Goal: Task Accomplishment & Management: Manage account settings

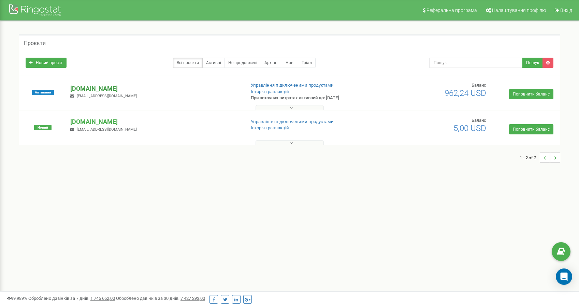
click at [119, 90] on p "[DOMAIN_NAME]" at bounding box center [154, 88] width 169 height 9
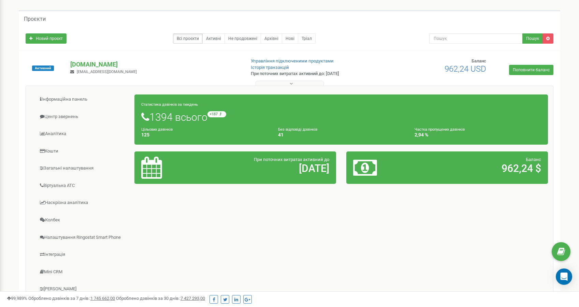
scroll to position [102, 0]
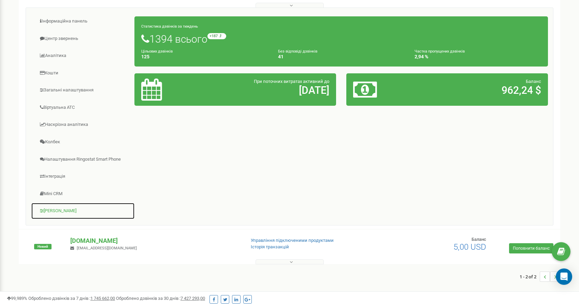
click at [60, 210] on link "[PERSON_NAME]" at bounding box center [83, 211] width 104 height 17
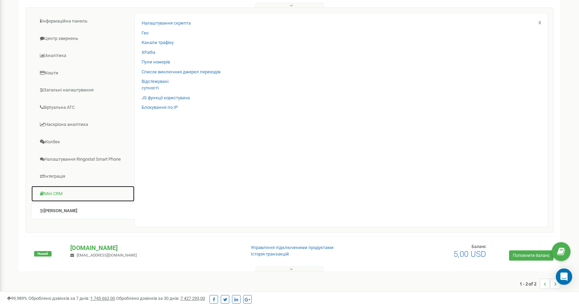
click at [57, 195] on link "Mini CRM" at bounding box center [83, 194] width 104 height 17
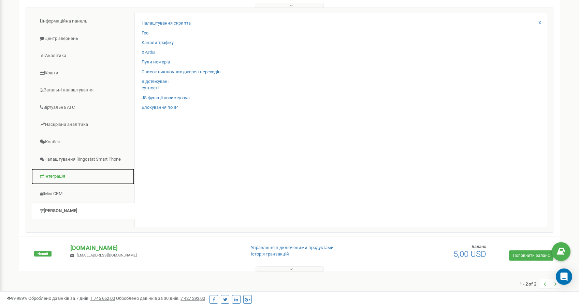
click at [56, 179] on link "Інтеграція" at bounding box center [83, 176] width 104 height 17
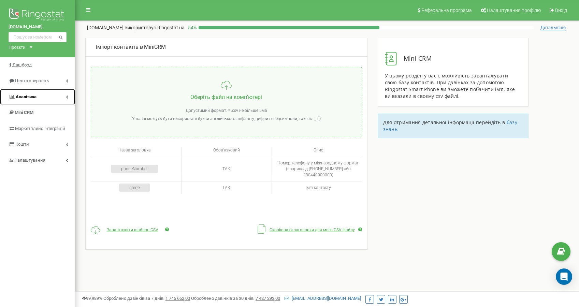
click at [38, 94] on link "Аналiтика" at bounding box center [37, 97] width 75 height 16
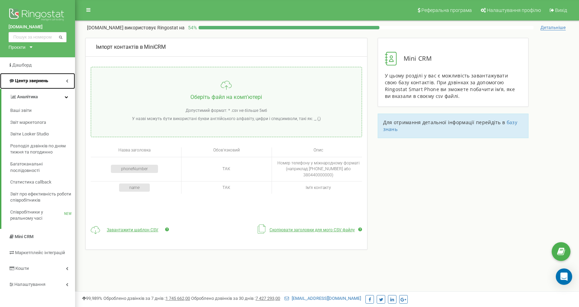
click at [39, 83] on span "Центр звернень" at bounding box center [31, 80] width 33 height 5
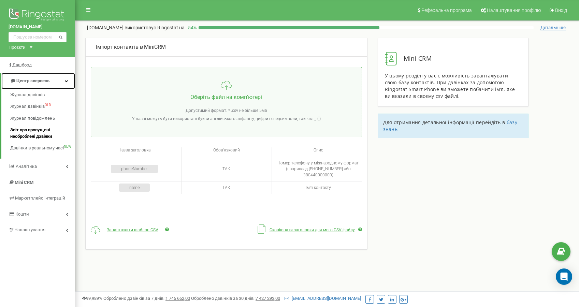
scroll to position [58, 0]
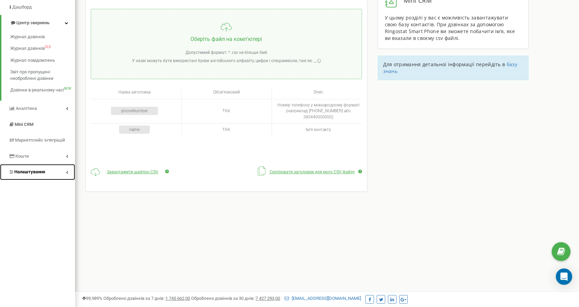
click at [37, 172] on span "Налаштування" at bounding box center [29, 171] width 31 height 5
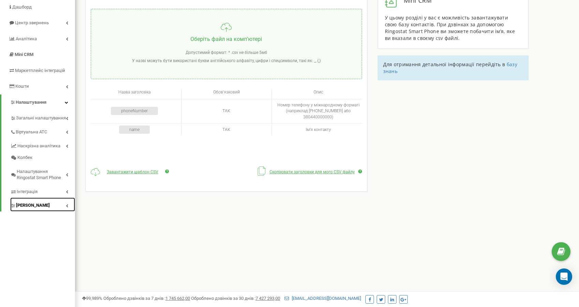
click at [34, 201] on link "[PERSON_NAME]" at bounding box center [42, 205] width 65 height 14
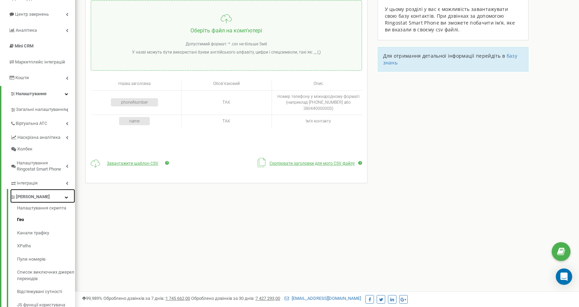
scroll to position [102, 0]
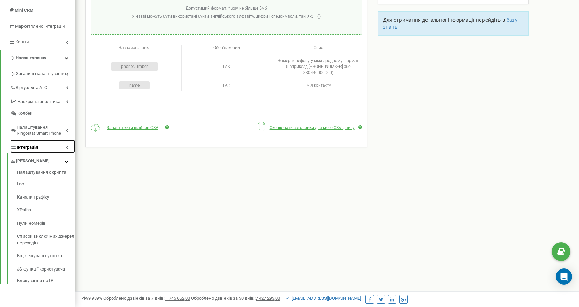
click at [35, 145] on span "Інтеграція" at bounding box center [27, 147] width 21 height 6
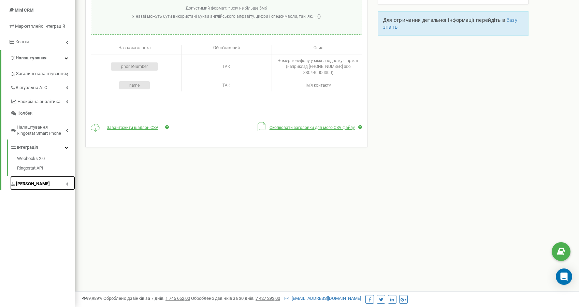
click at [31, 181] on span "[PERSON_NAME]" at bounding box center [33, 184] width 34 height 6
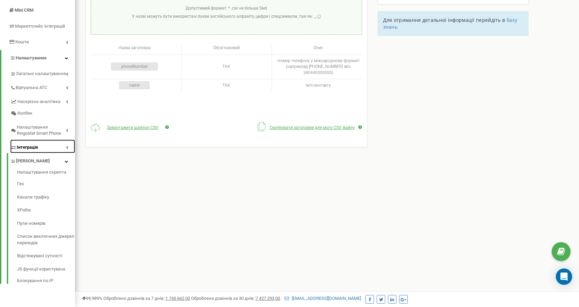
click at [38, 151] on link "Інтеграція" at bounding box center [42, 147] width 65 height 14
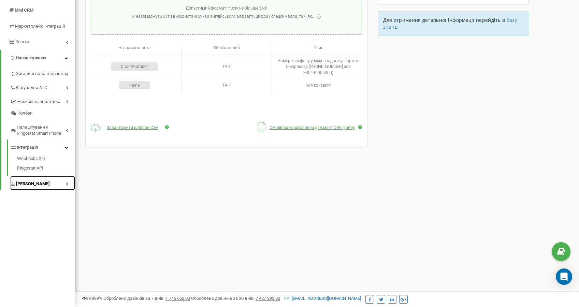
click at [30, 183] on span "[PERSON_NAME]" at bounding box center [33, 184] width 34 height 6
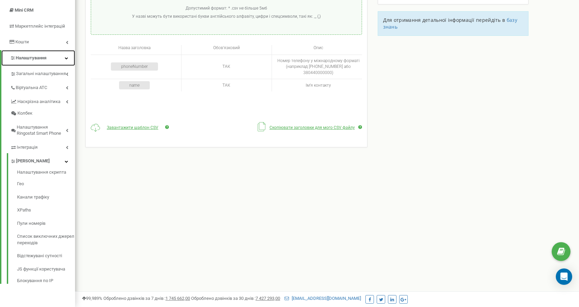
click at [34, 60] on span "Налаштування" at bounding box center [31, 57] width 31 height 5
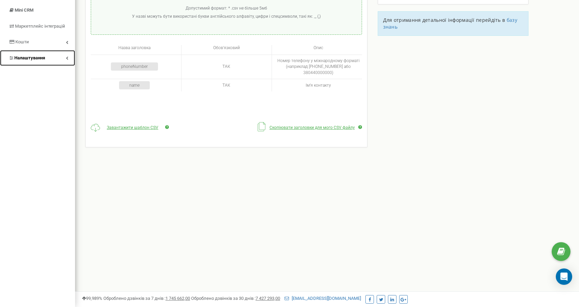
click at [34, 60] on span "Налаштування" at bounding box center [29, 57] width 31 height 5
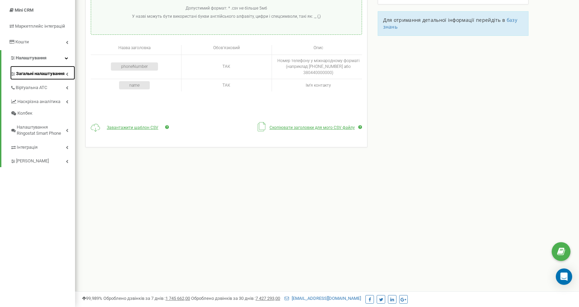
click at [33, 75] on span "Загальні налаштування" at bounding box center [40, 74] width 48 height 6
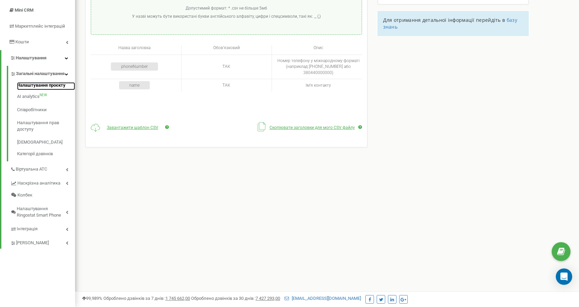
click at [36, 90] on link "Налаштування проєкту" at bounding box center [46, 86] width 58 height 8
click at [38, 90] on link "Налаштування проєкту" at bounding box center [46, 86] width 58 height 8
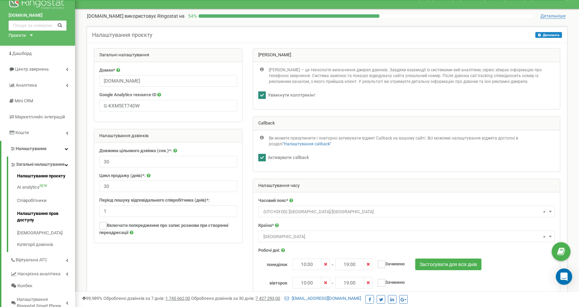
scroll to position [20, 0]
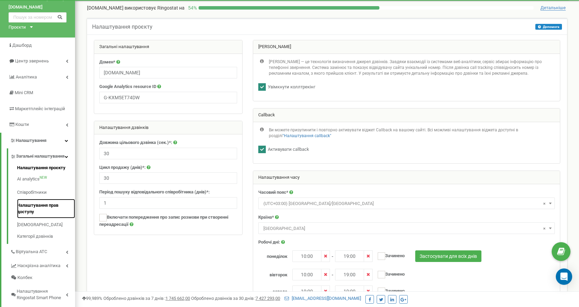
click at [49, 214] on link "Налаштування прав доступу" at bounding box center [46, 208] width 58 height 19
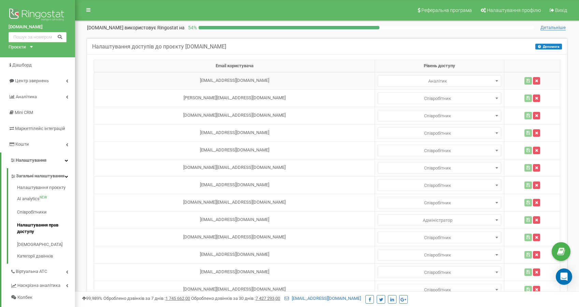
click at [375, 87] on td "Адміністратор Аналітик Менеджер Співробітник Аналітик" at bounding box center [439, 80] width 129 height 17
click at [380, 83] on span "Аналітик" at bounding box center [439, 81] width 119 height 10
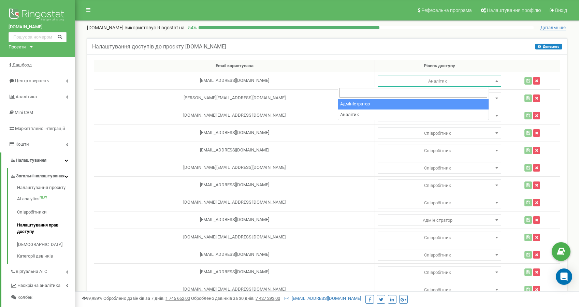
select select "1"
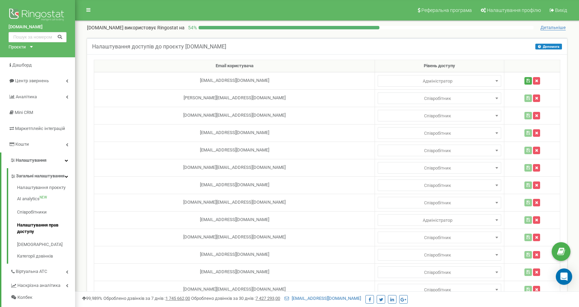
click at [343, 44] on div "Налаштування доступів до проєкту [DOMAIN_NAME] Допомога Допомога У цьому меню в…" at bounding box center [327, 46] width 480 height 16
click at [525, 82] on button "button" at bounding box center [529, 81] width 8 height 8
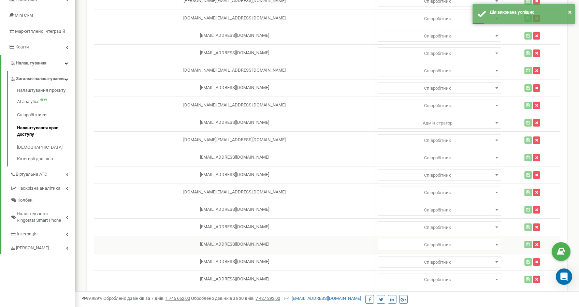
scroll to position [106, 0]
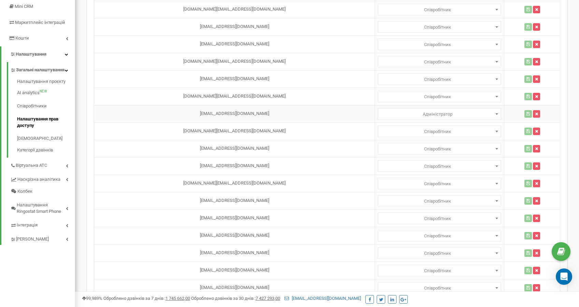
click at [299, 112] on td "jcdiamant13@gmail.com" at bounding box center [234, 113] width 281 height 17
click at [225, 114] on td "jcdiamant13@gmail.com" at bounding box center [234, 113] width 281 height 17
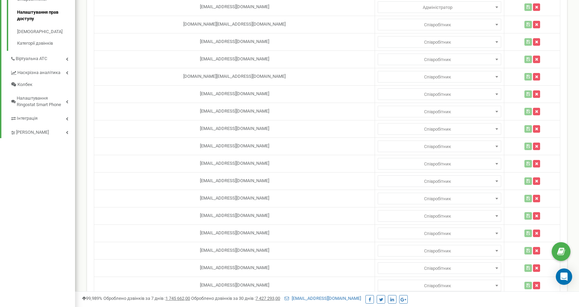
scroll to position [127, 0]
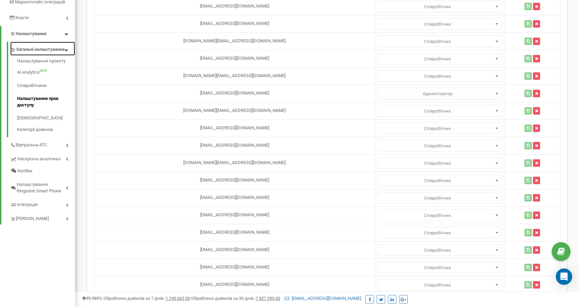
click at [36, 50] on span "Загальні налаштування" at bounding box center [40, 49] width 48 height 6
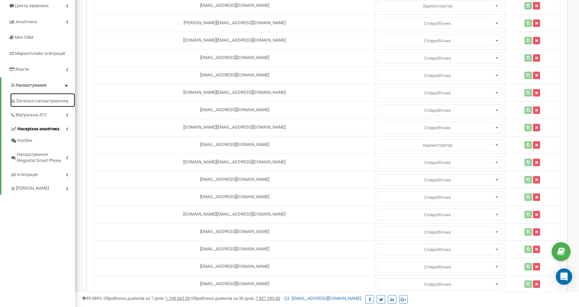
scroll to position [0, 0]
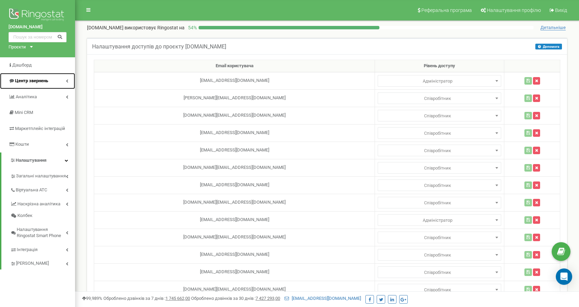
click at [38, 81] on span "Центр звернень" at bounding box center [31, 80] width 33 height 5
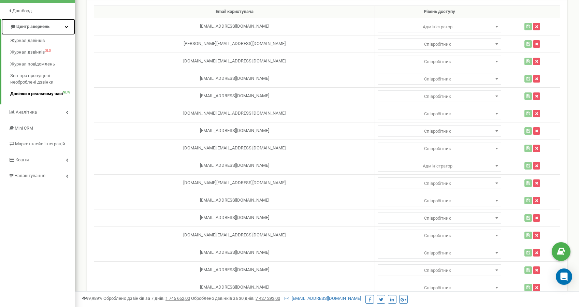
scroll to position [54, 0]
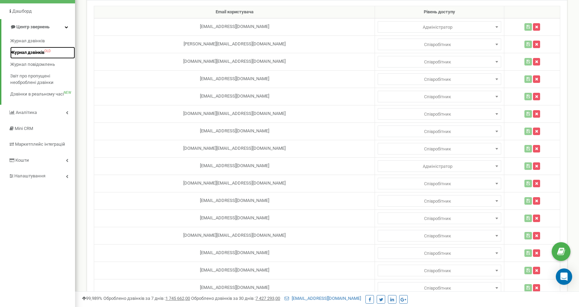
click at [29, 54] on span "Журнал дзвінків" at bounding box center [27, 53] width 34 height 6
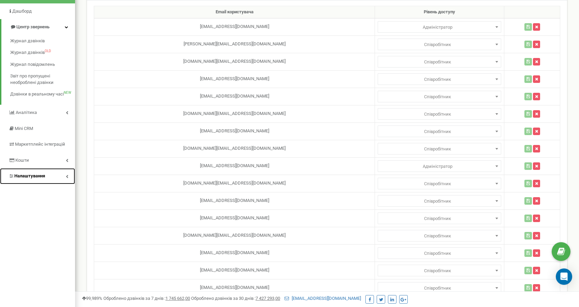
click at [41, 176] on span "Налаштування" at bounding box center [29, 175] width 31 height 5
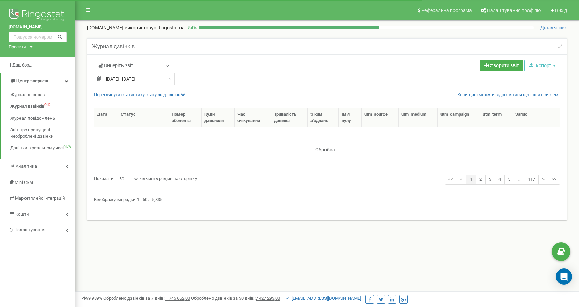
select select "50"
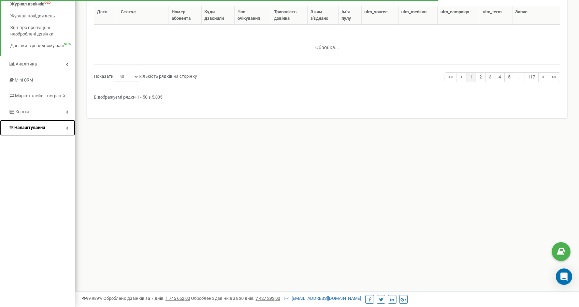
click at [36, 128] on span "Налаштування" at bounding box center [29, 127] width 31 height 5
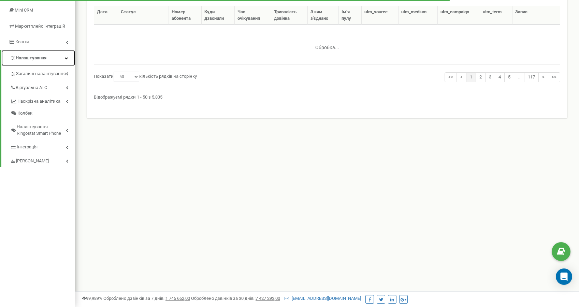
scroll to position [32, 0]
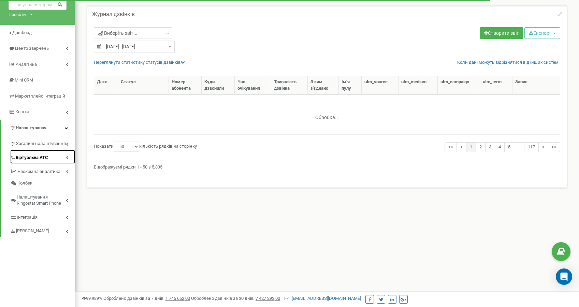
click at [43, 158] on span "Віртуальна АТС" at bounding box center [32, 158] width 32 height 6
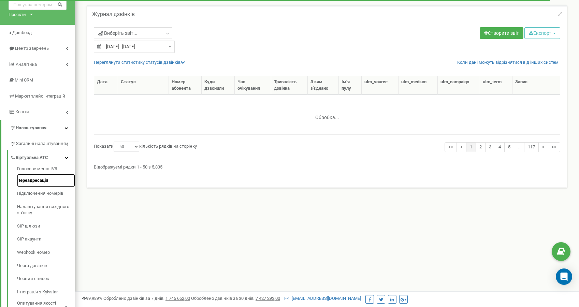
click at [40, 183] on link "Переадресація" at bounding box center [46, 180] width 58 height 13
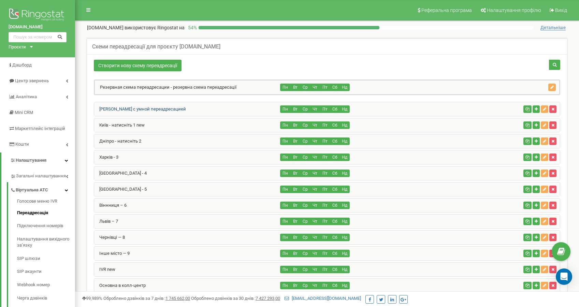
click at [158, 110] on link "Сallback с умной переадресацией" at bounding box center [140, 109] width 92 height 5
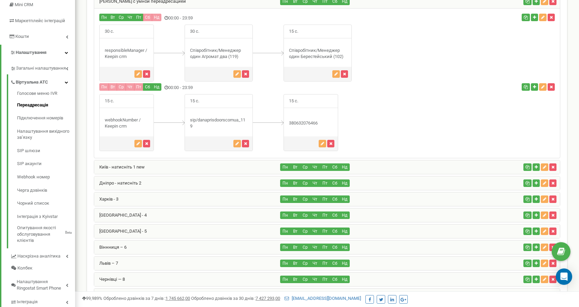
scroll to position [58, 0]
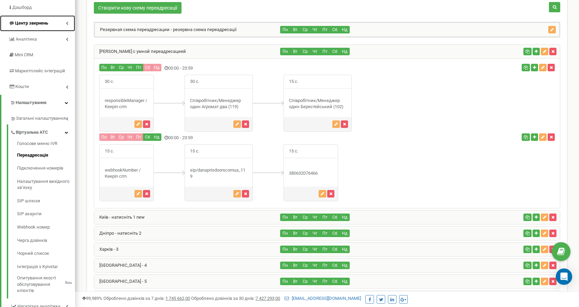
click at [44, 27] on link "Центр звернень" at bounding box center [37, 23] width 75 height 16
